Goal: Information Seeking & Learning: Compare options

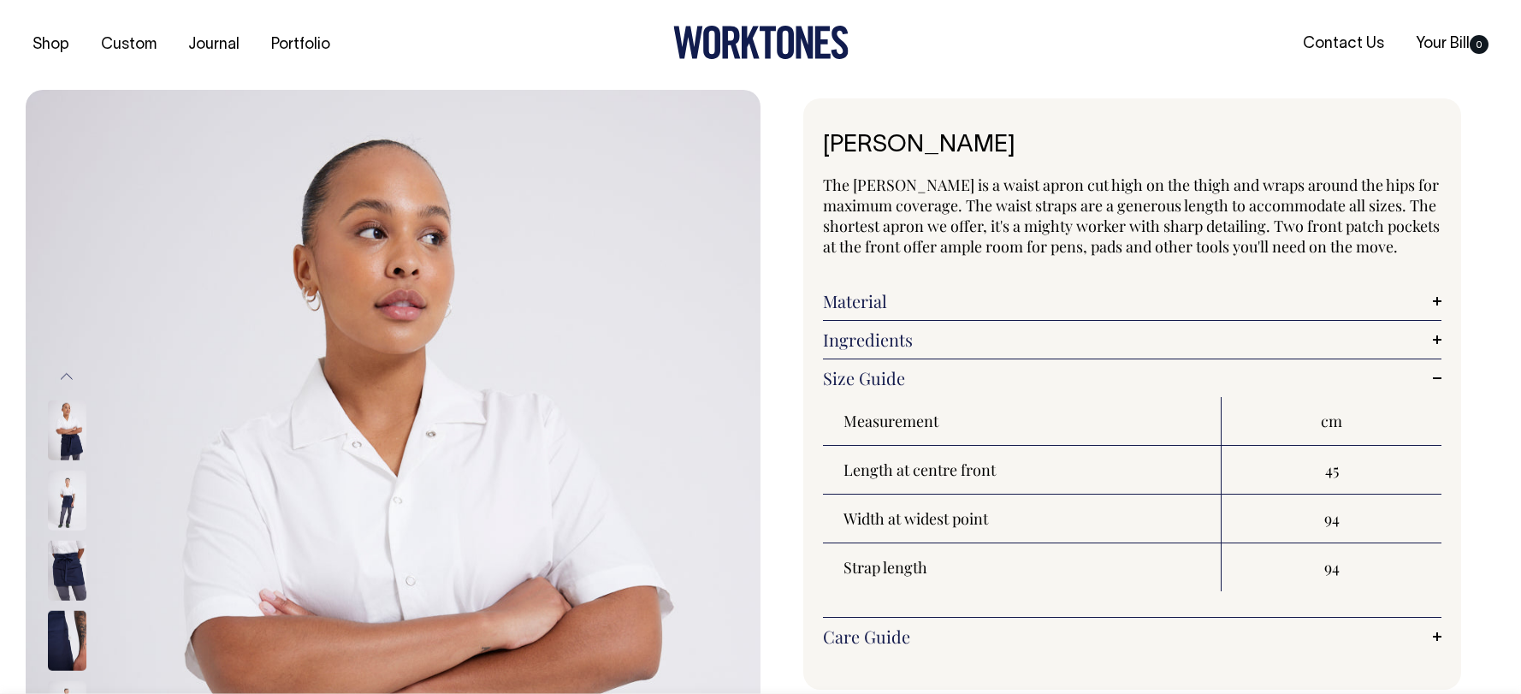
scroll to position [2, 0]
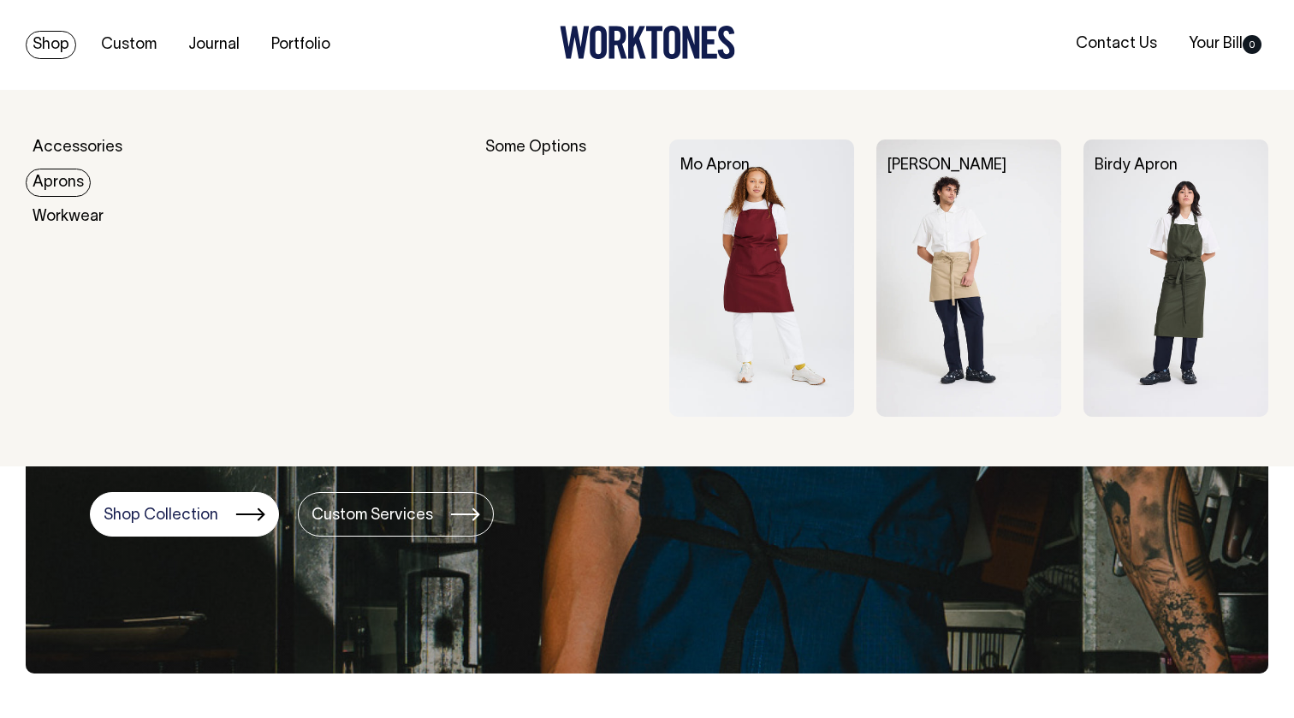
click at [71, 180] on link "Aprons" at bounding box center [58, 183] width 65 height 28
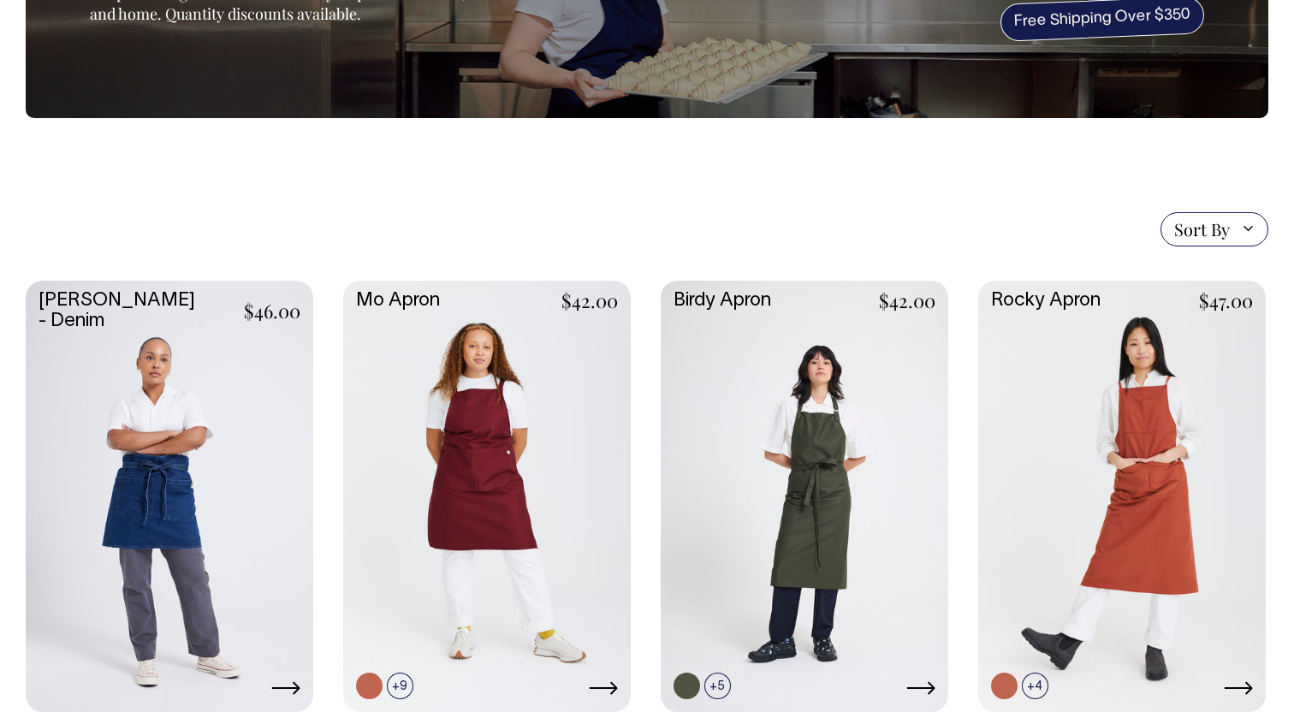
scroll to position [263, 0]
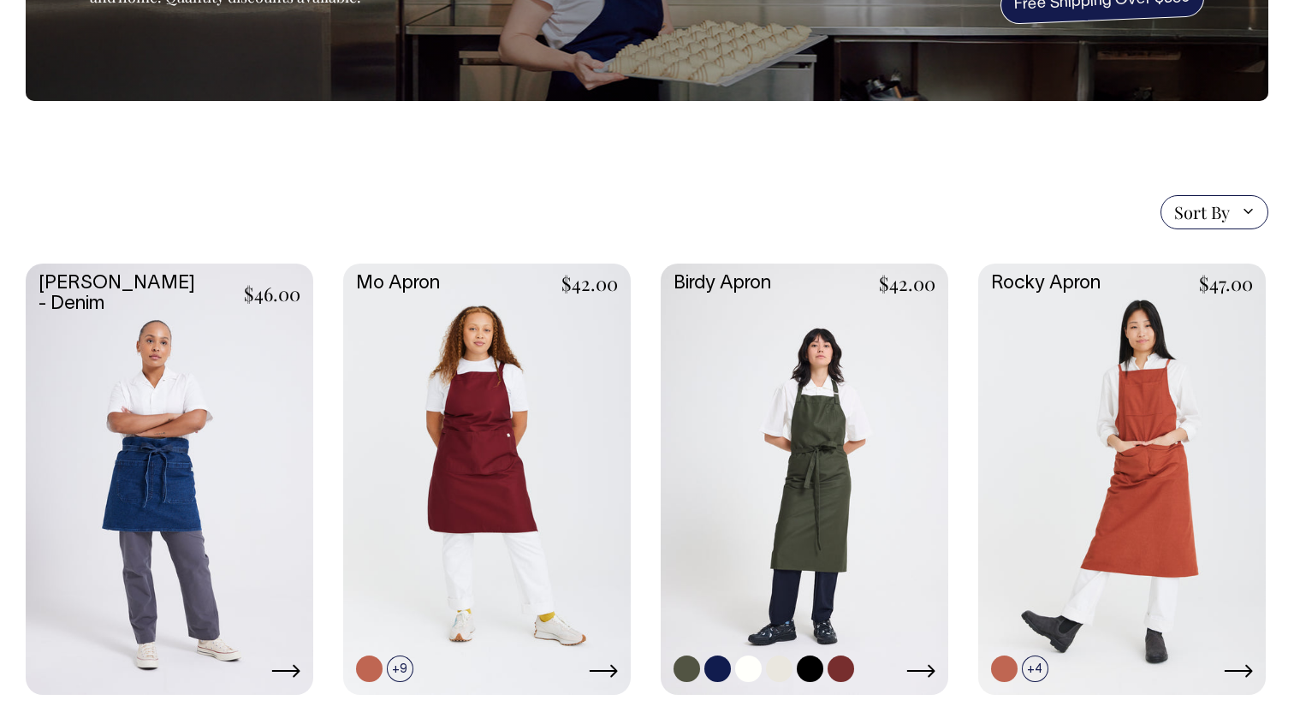
click at [802, 492] on link at bounding box center [803, 478] width 287 height 428
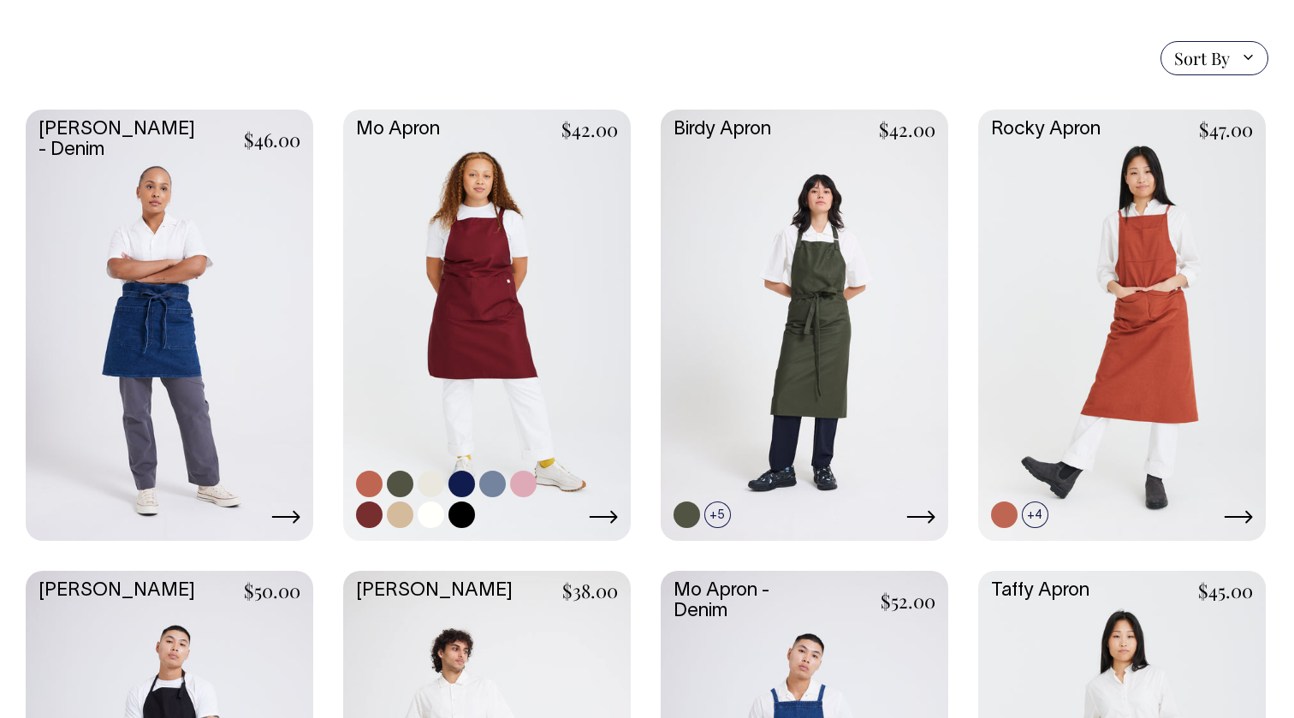
scroll to position [405, 0]
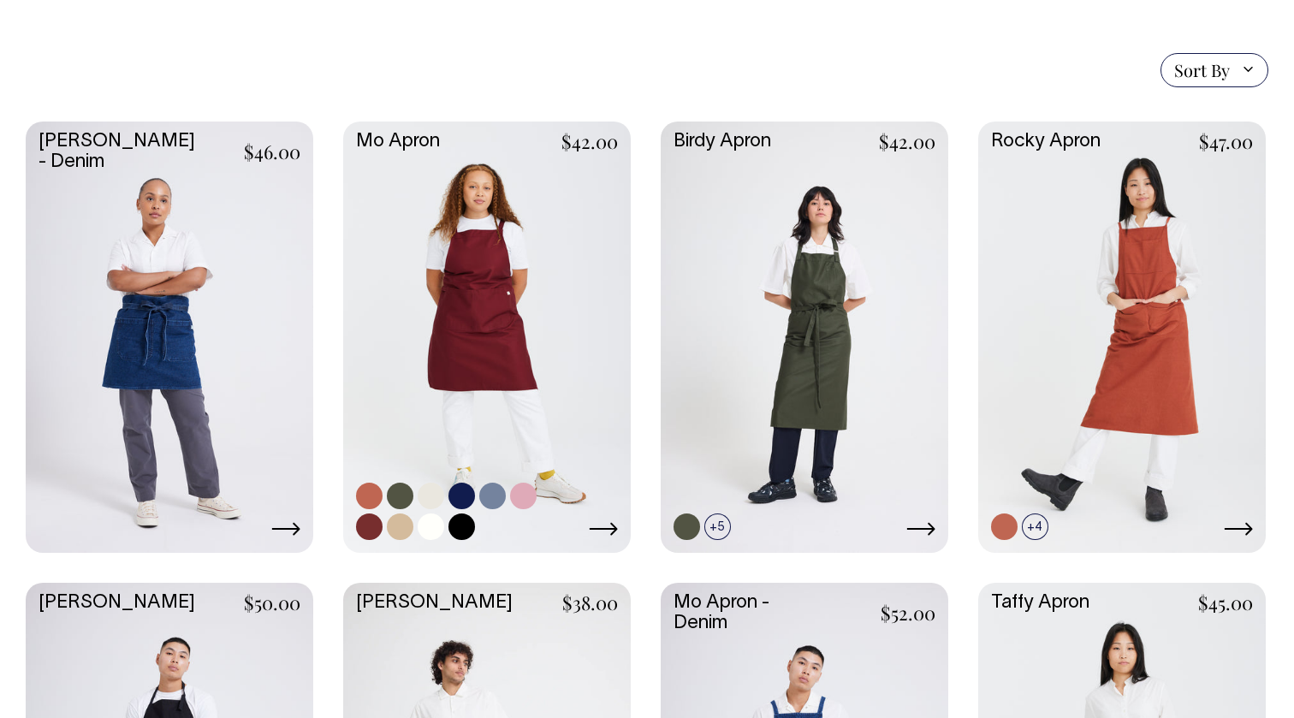
click at [460, 382] on link at bounding box center [486, 335] width 287 height 428
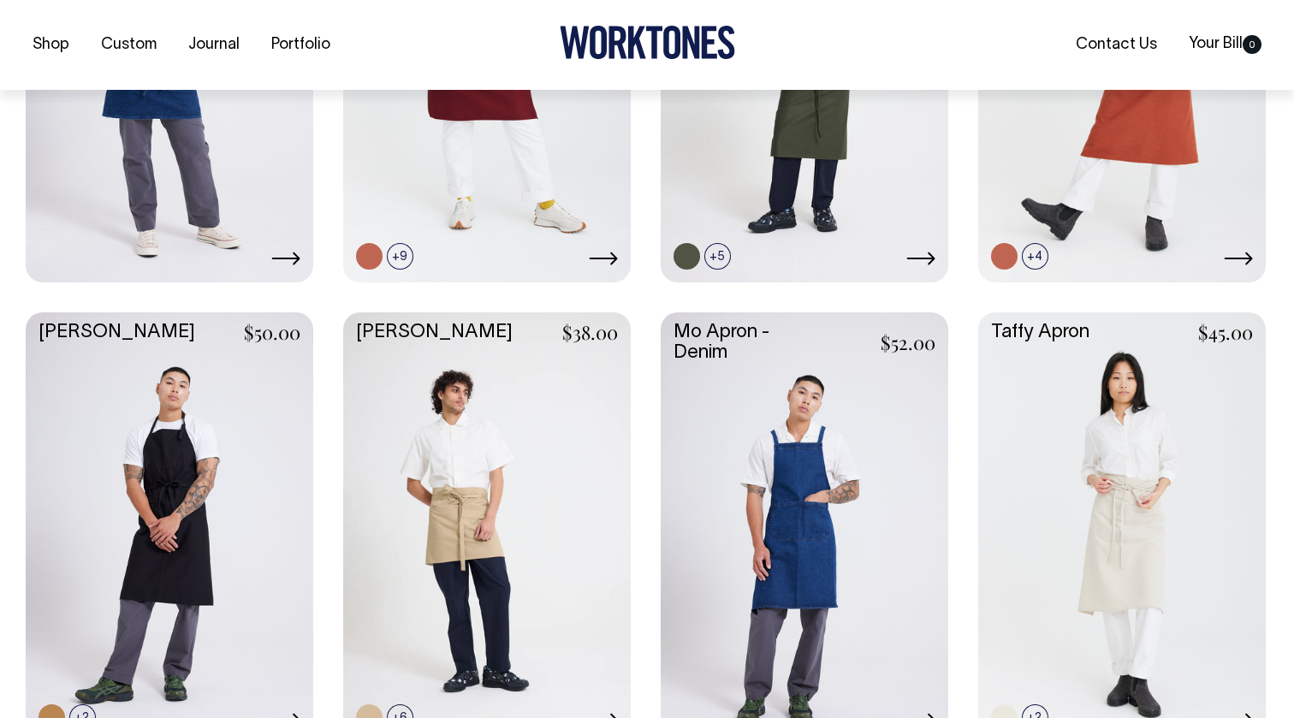
scroll to position [706, 0]
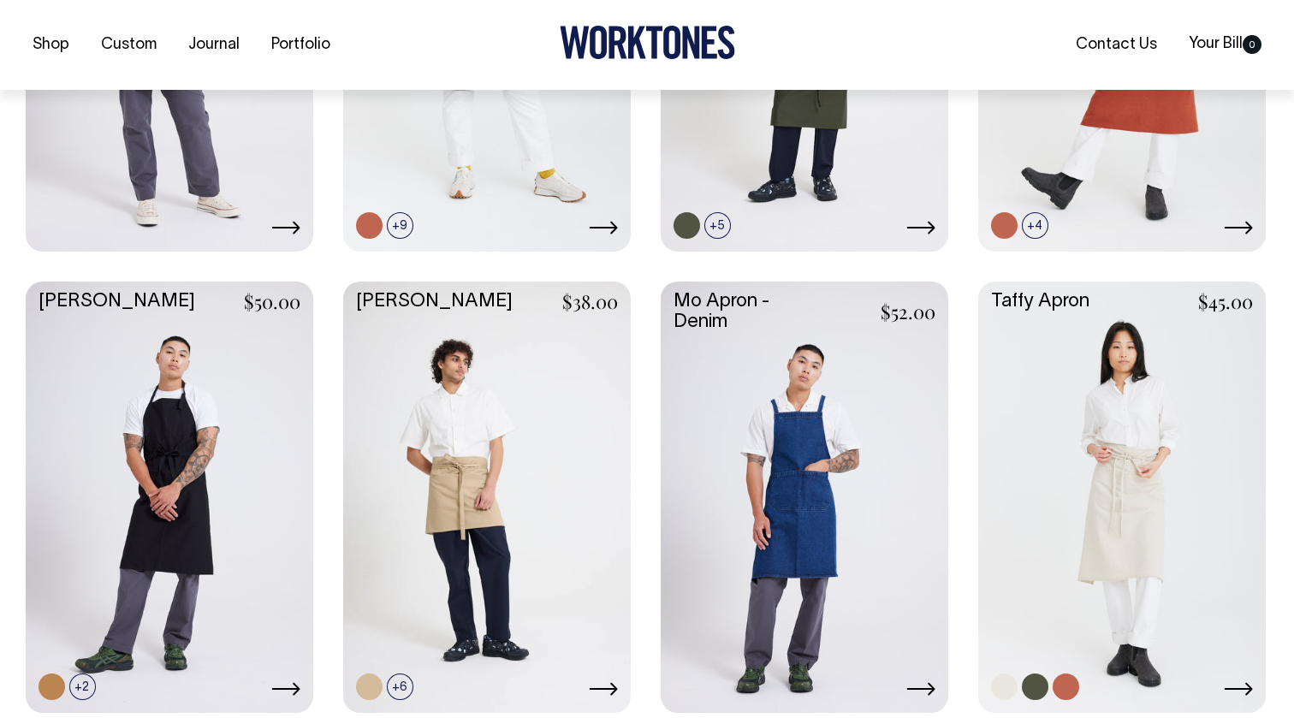
click at [1152, 562] on link at bounding box center [1121, 495] width 287 height 428
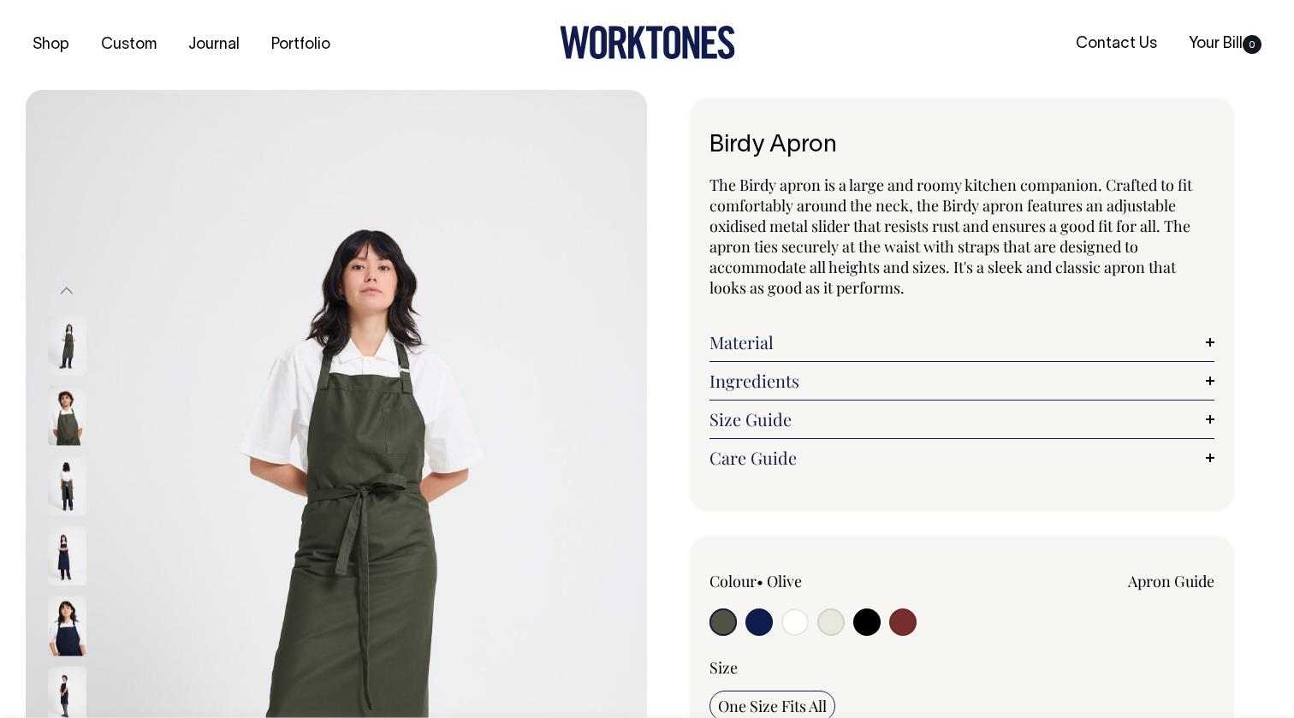
click at [65, 549] on img at bounding box center [67, 555] width 39 height 60
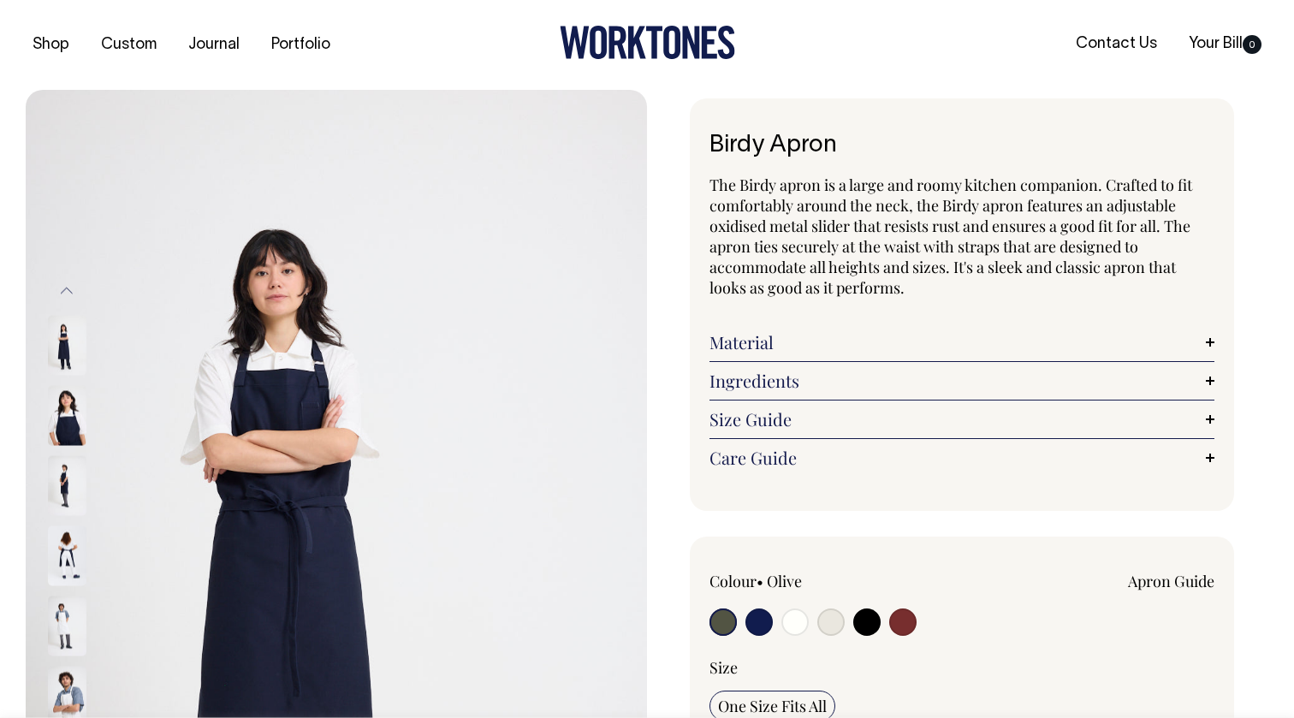
click at [69, 289] on button "Previous" at bounding box center [67, 291] width 26 height 39
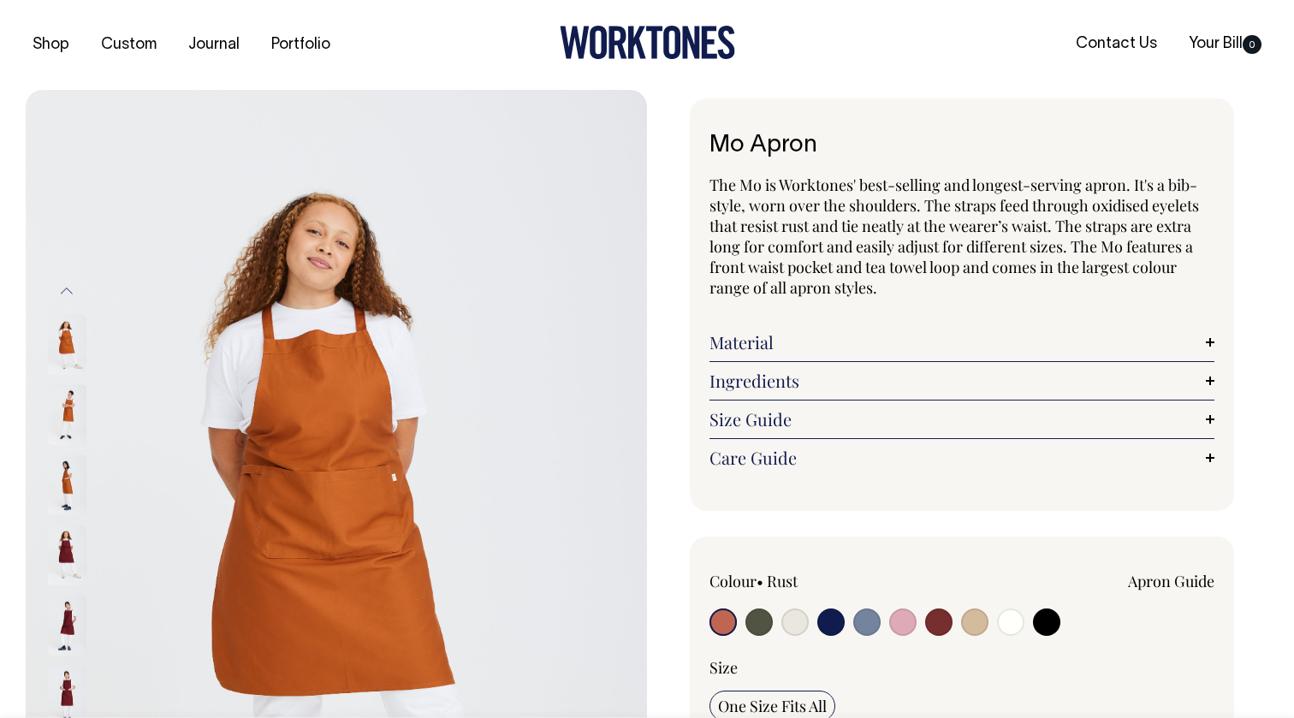
click at [68, 483] on img at bounding box center [67, 485] width 39 height 60
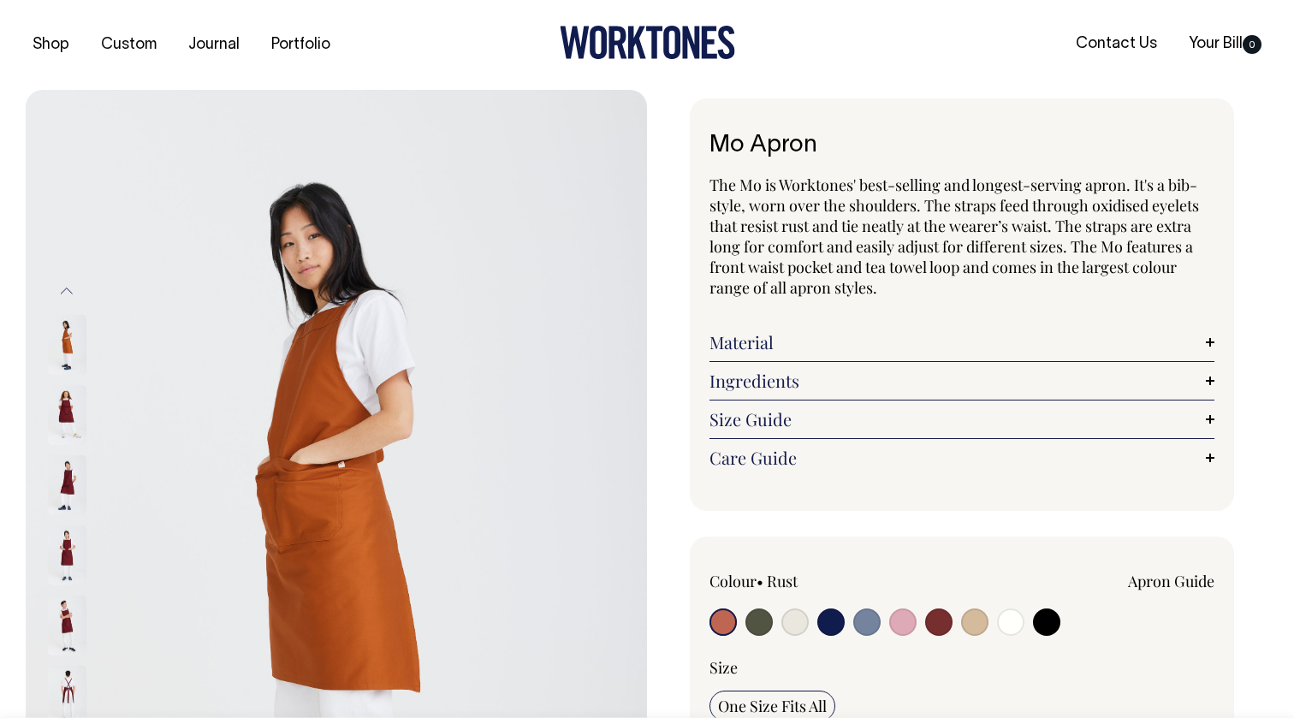
click at [66, 514] on img at bounding box center [67, 485] width 39 height 60
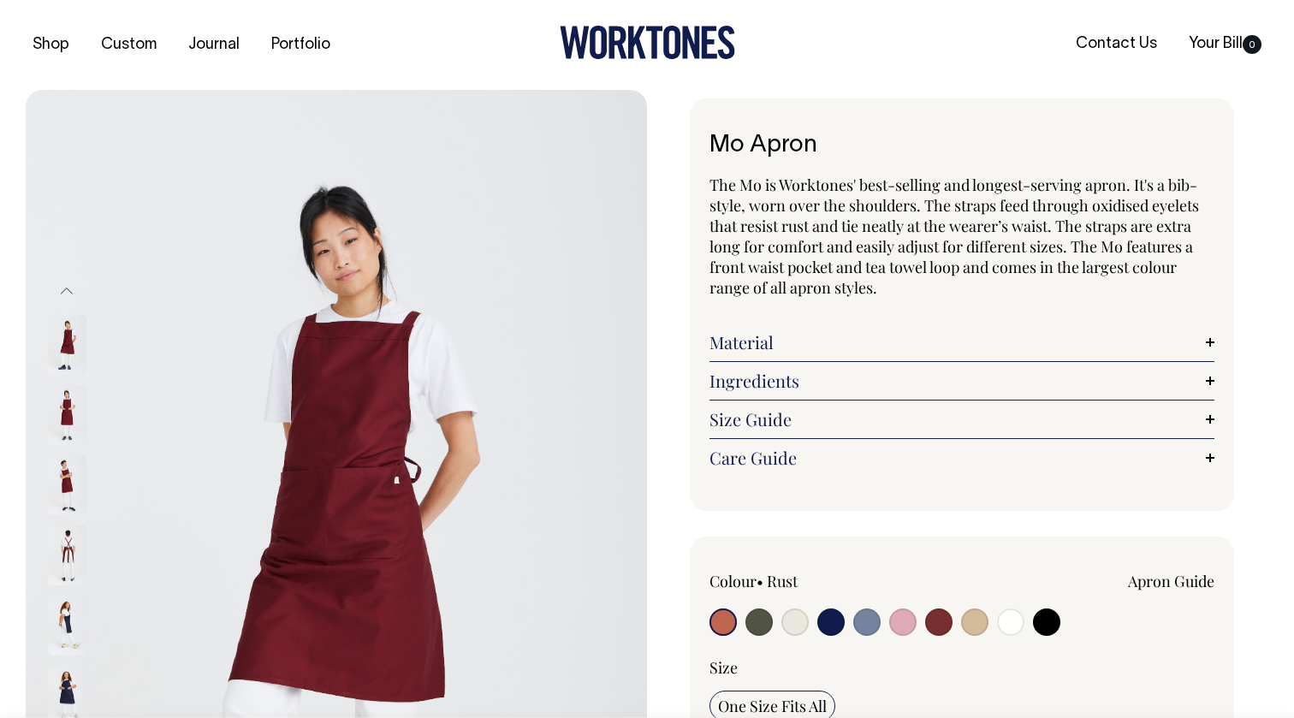
click at [66, 547] on img at bounding box center [67, 555] width 39 height 60
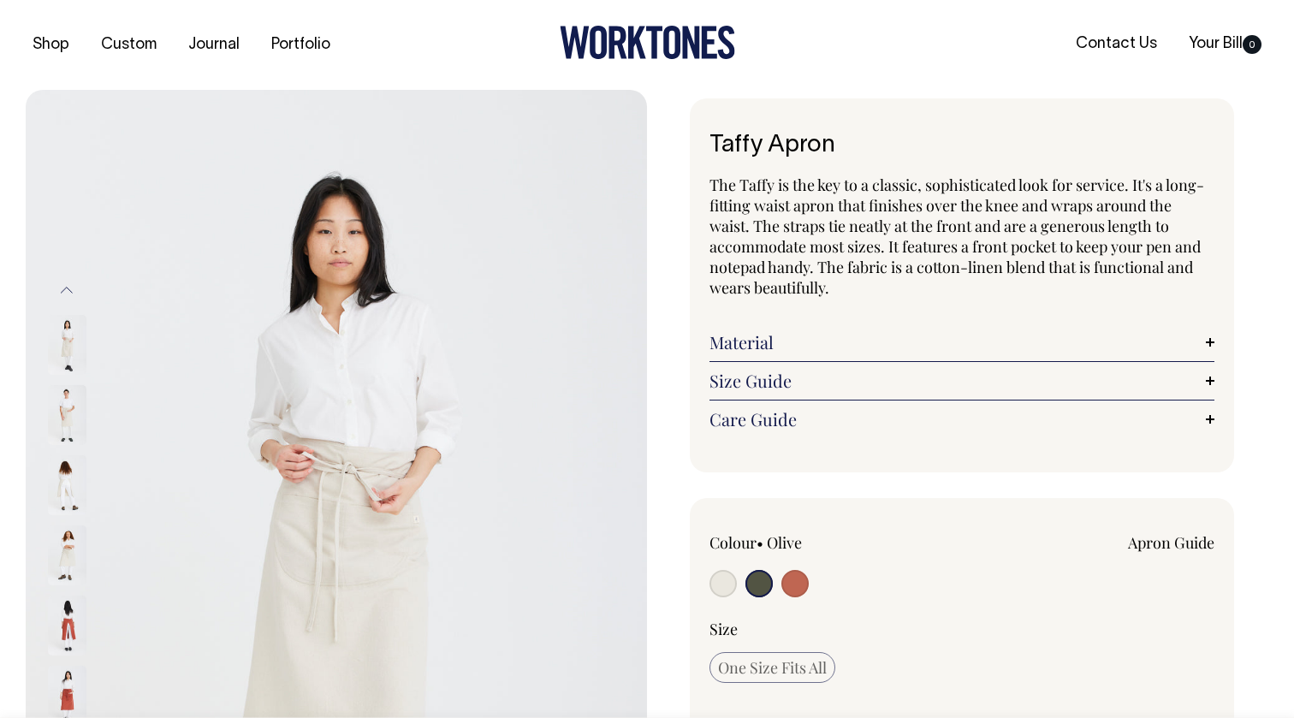
click at [61, 490] on img at bounding box center [67, 485] width 39 height 60
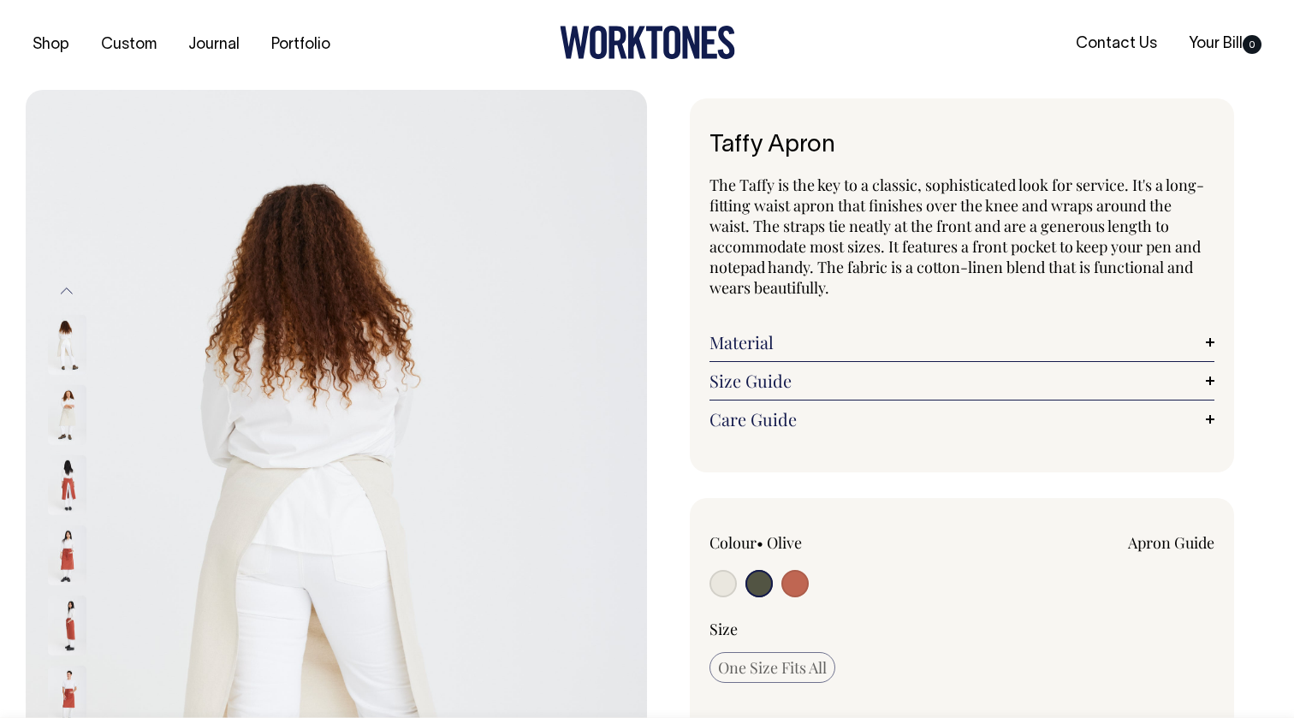
click at [68, 501] on img at bounding box center [67, 485] width 39 height 60
